Goal: Task Accomplishment & Management: Use online tool/utility

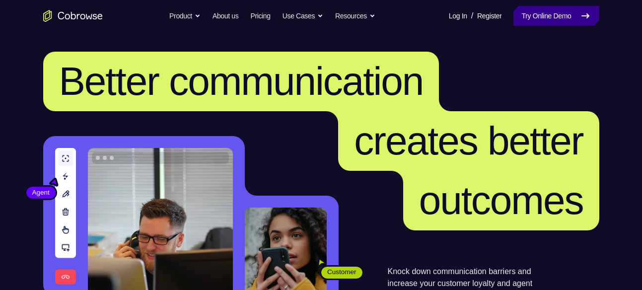
click at [564, 16] on link "Try Online Demo" at bounding box center [556, 16] width 85 height 20
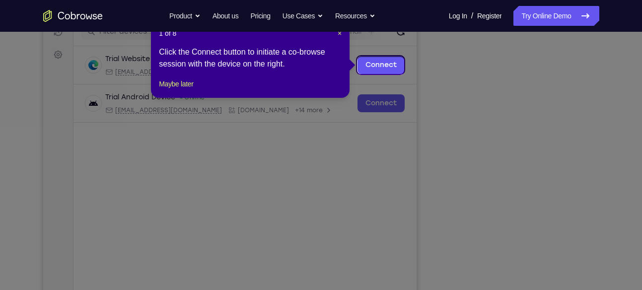
scroll to position [134, 0]
click at [340, 35] on span "×" at bounding box center [340, 34] width 4 height 8
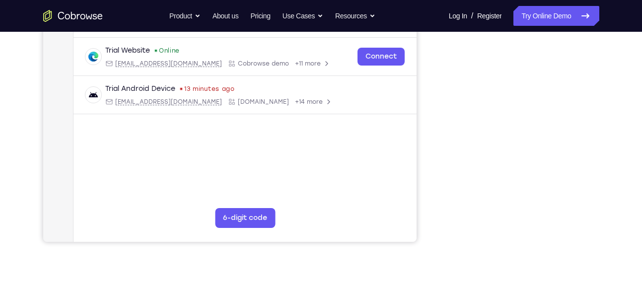
scroll to position [189, 0]
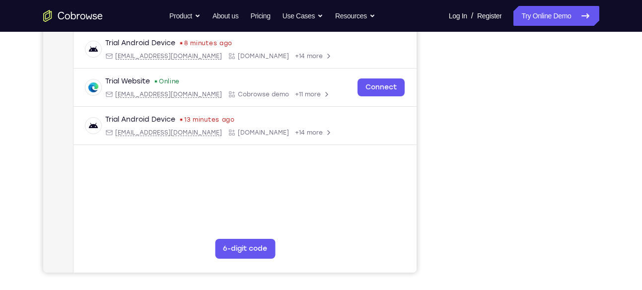
drag, startPoint x: 634, startPoint y: 92, endPoint x: 406, endPoint y: 149, distance: 234.5
click at [406, 149] on div "Trial Android Device Online [EMAIL_ADDRESS][DOMAIN_NAME] [DOMAIN_NAME] +14 more…" at bounding box center [244, 92] width 343 height 201
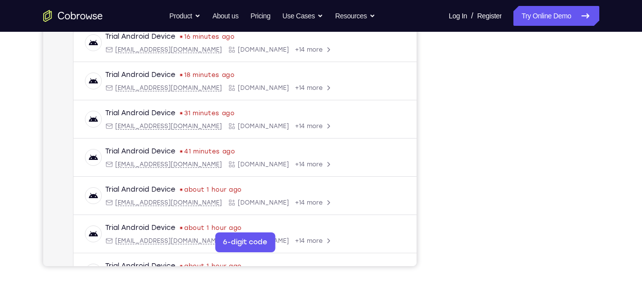
scroll to position [197, 0]
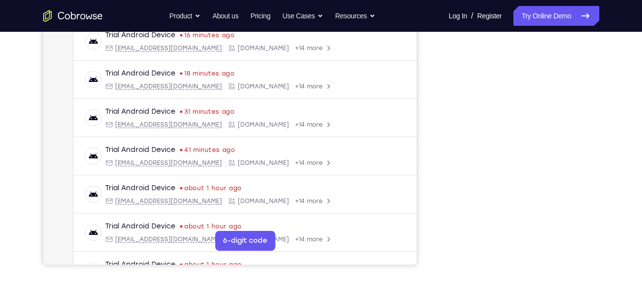
drag, startPoint x: 448, startPoint y: 91, endPoint x: 448, endPoint y: 201, distance: 109.8
click at [449, 201] on iframe at bounding box center [520, 116] width 142 height 298
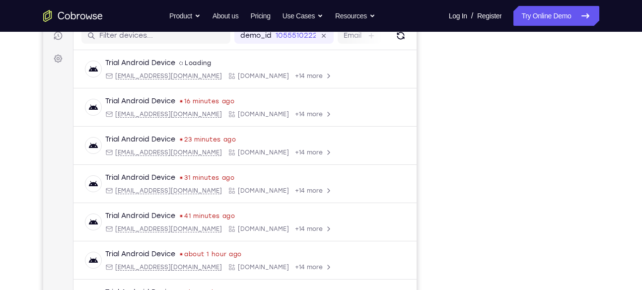
scroll to position [131, 0]
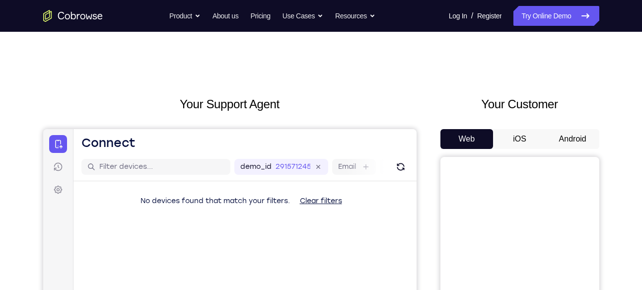
click at [568, 141] on button "Android" at bounding box center [572, 139] width 53 height 20
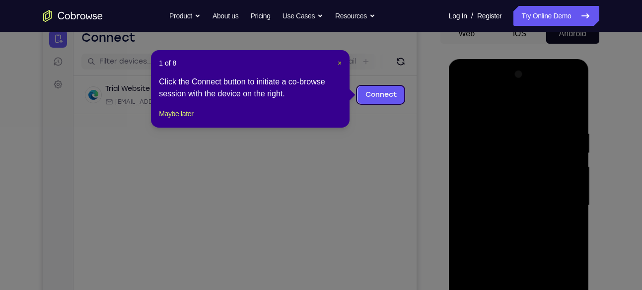
click at [338, 65] on span "×" at bounding box center [340, 63] width 4 height 8
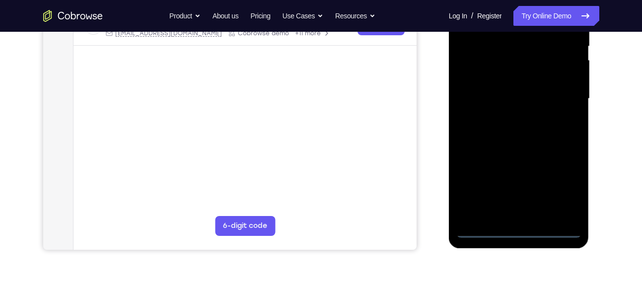
scroll to position [213, 0]
click at [522, 229] on div at bounding box center [518, 98] width 125 height 278
click at [565, 185] on div at bounding box center [518, 98] width 125 height 278
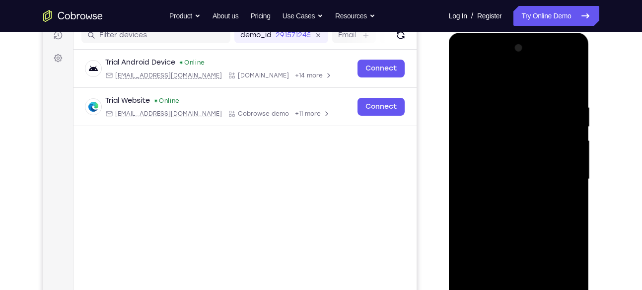
scroll to position [131, 0]
click at [470, 67] on div at bounding box center [518, 180] width 125 height 278
click at [569, 184] on div at bounding box center [518, 180] width 125 height 278
click at [510, 199] on div at bounding box center [518, 180] width 125 height 278
click at [508, 173] on div at bounding box center [518, 180] width 125 height 278
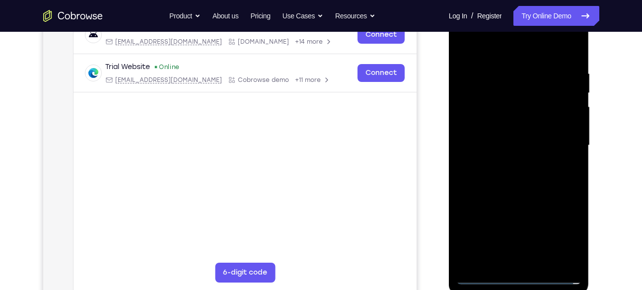
scroll to position [166, 0]
click at [517, 220] on div at bounding box center [518, 145] width 125 height 278
click at [501, 127] on div at bounding box center [518, 145] width 125 height 278
click at [505, 144] on div at bounding box center [518, 145] width 125 height 278
click at [518, 172] on div at bounding box center [518, 145] width 125 height 278
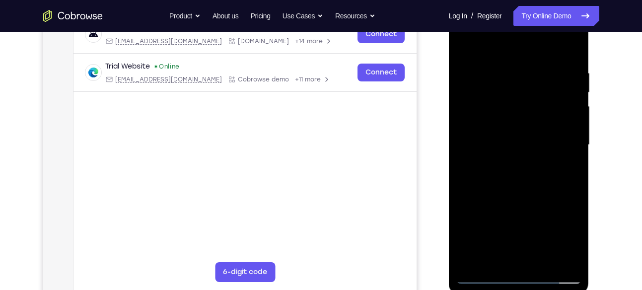
click at [566, 44] on div at bounding box center [518, 145] width 125 height 278
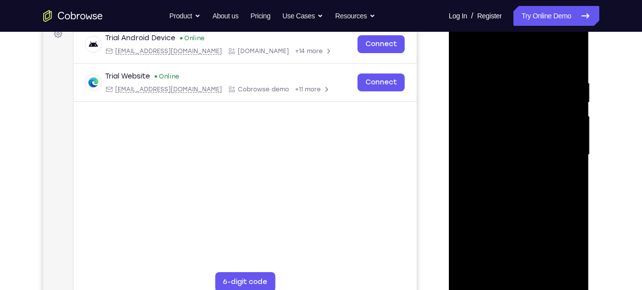
scroll to position [154, 0]
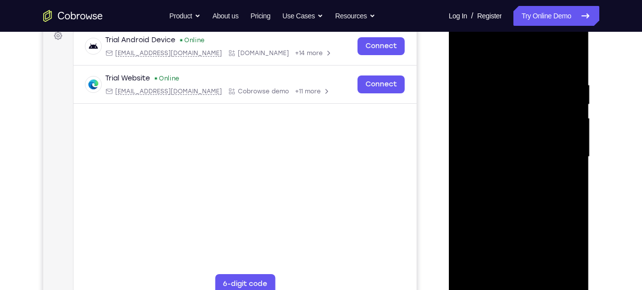
click at [576, 57] on div at bounding box center [518, 157] width 125 height 278
click at [469, 58] on div at bounding box center [518, 157] width 125 height 278
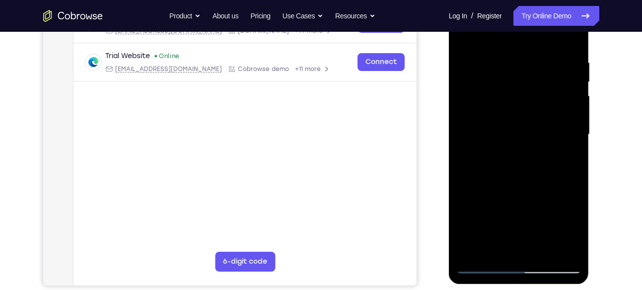
scroll to position [177, 0]
click at [546, 250] on div at bounding box center [518, 134] width 125 height 278
click at [578, 143] on div at bounding box center [518, 134] width 125 height 278
click at [543, 249] on div at bounding box center [518, 134] width 125 height 278
click at [519, 183] on div at bounding box center [518, 134] width 125 height 278
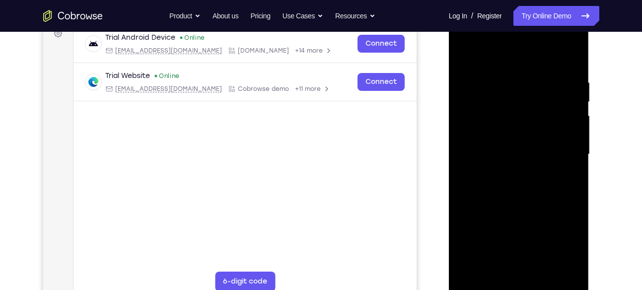
scroll to position [155, 0]
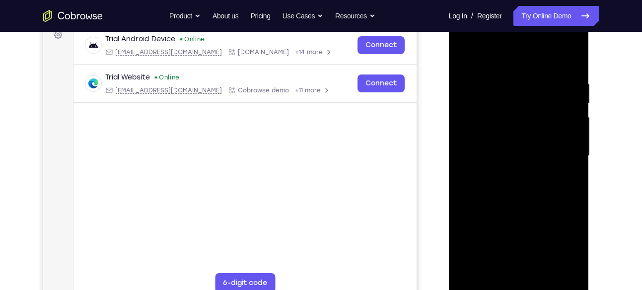
click at [464, 55] on div at bounding box center [518, 156] width 125 height 278
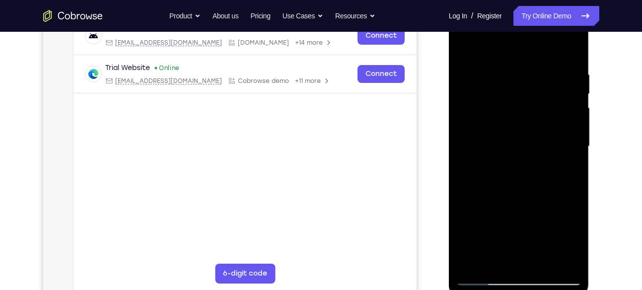
scroll to position [162, 0]
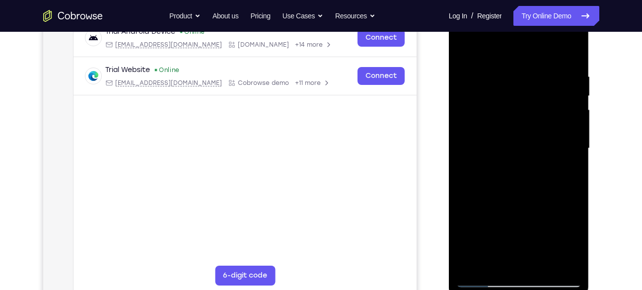
click at [570, 50] on div at bounding box center [518, 148] width 125 height 278
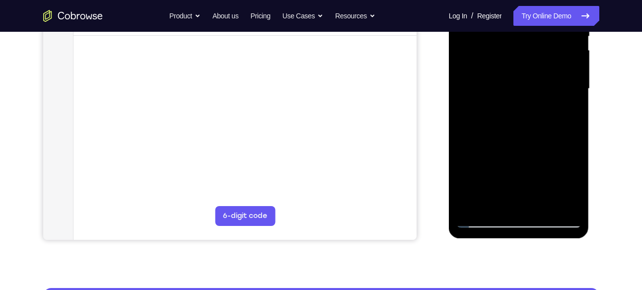
scroll to position [223, 0]
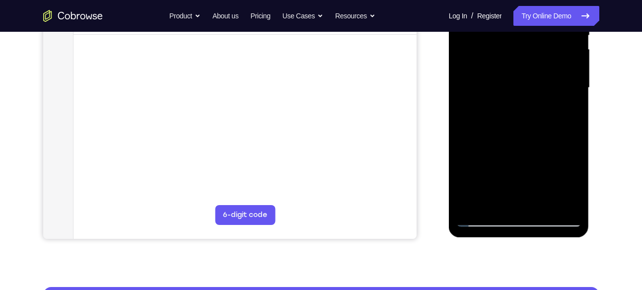
click at [542, 202] on div at bounding box center [518, 88] width 125 height 278
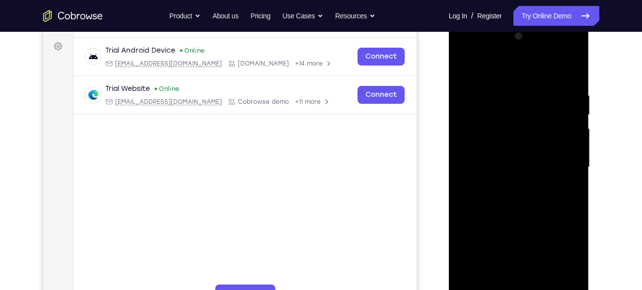
scroll to position [142, 0]
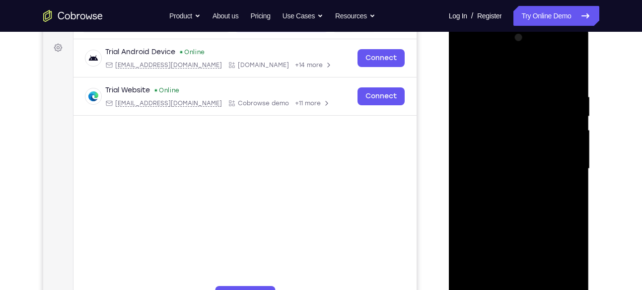
click at [465, 64] on div at bounding box center [518, 169] width 125 height 278
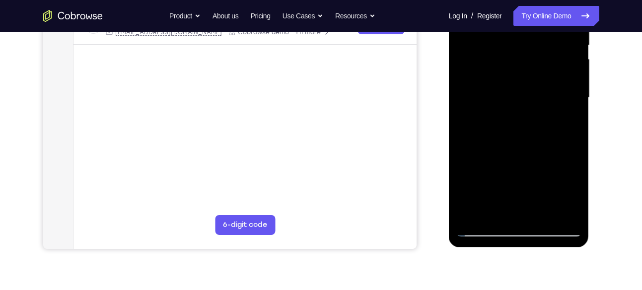
scroll to position [214, 0]
click at [544, 218] on div at bounding box center [518, 97] width 125 height 278
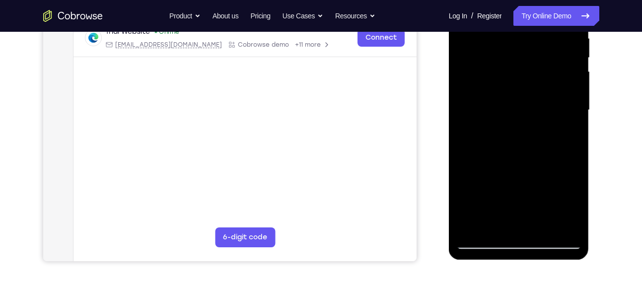
scroll to position [189, 0]
